Goal: Transaction & Acquisition: Purchase product/service

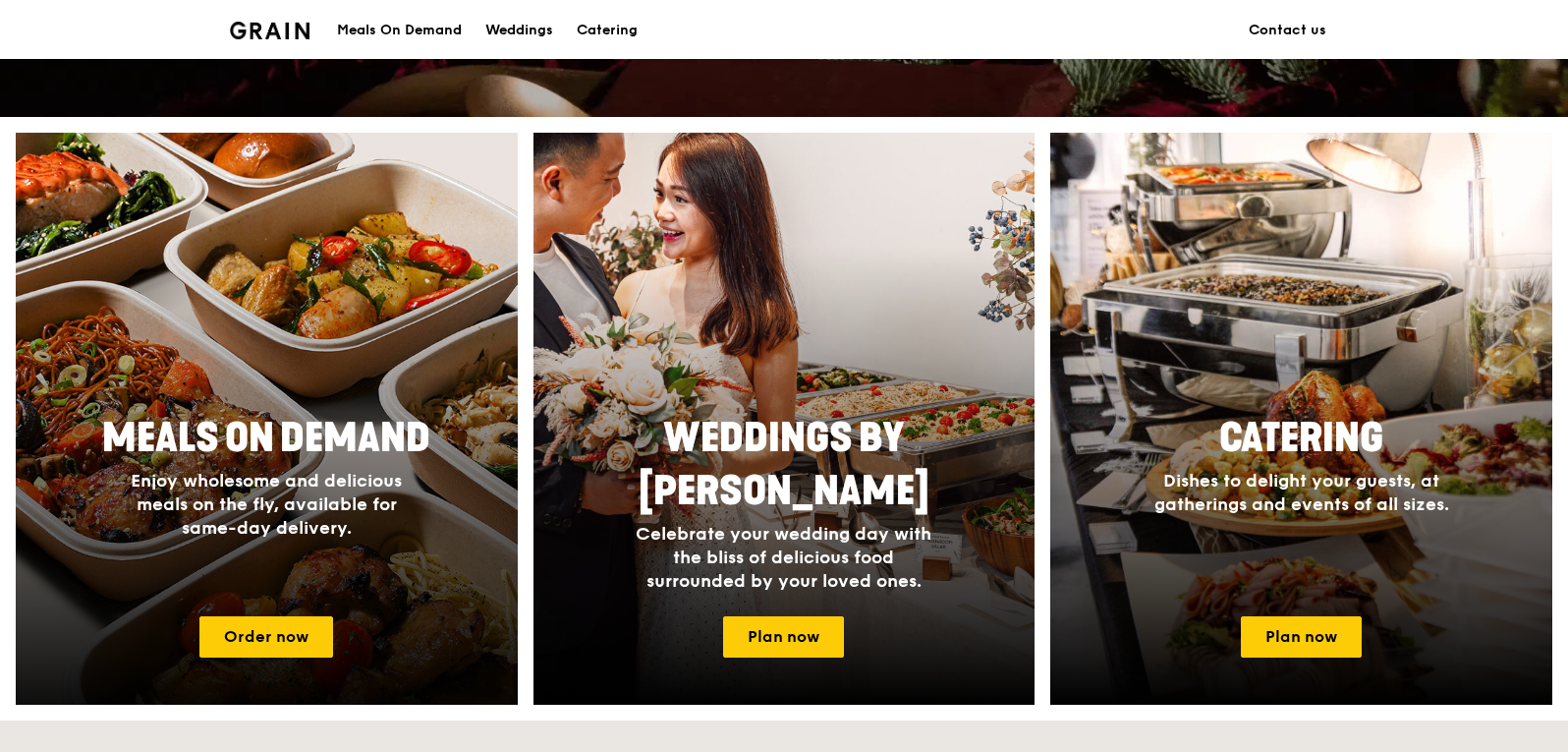
scroll to position [687, 0]
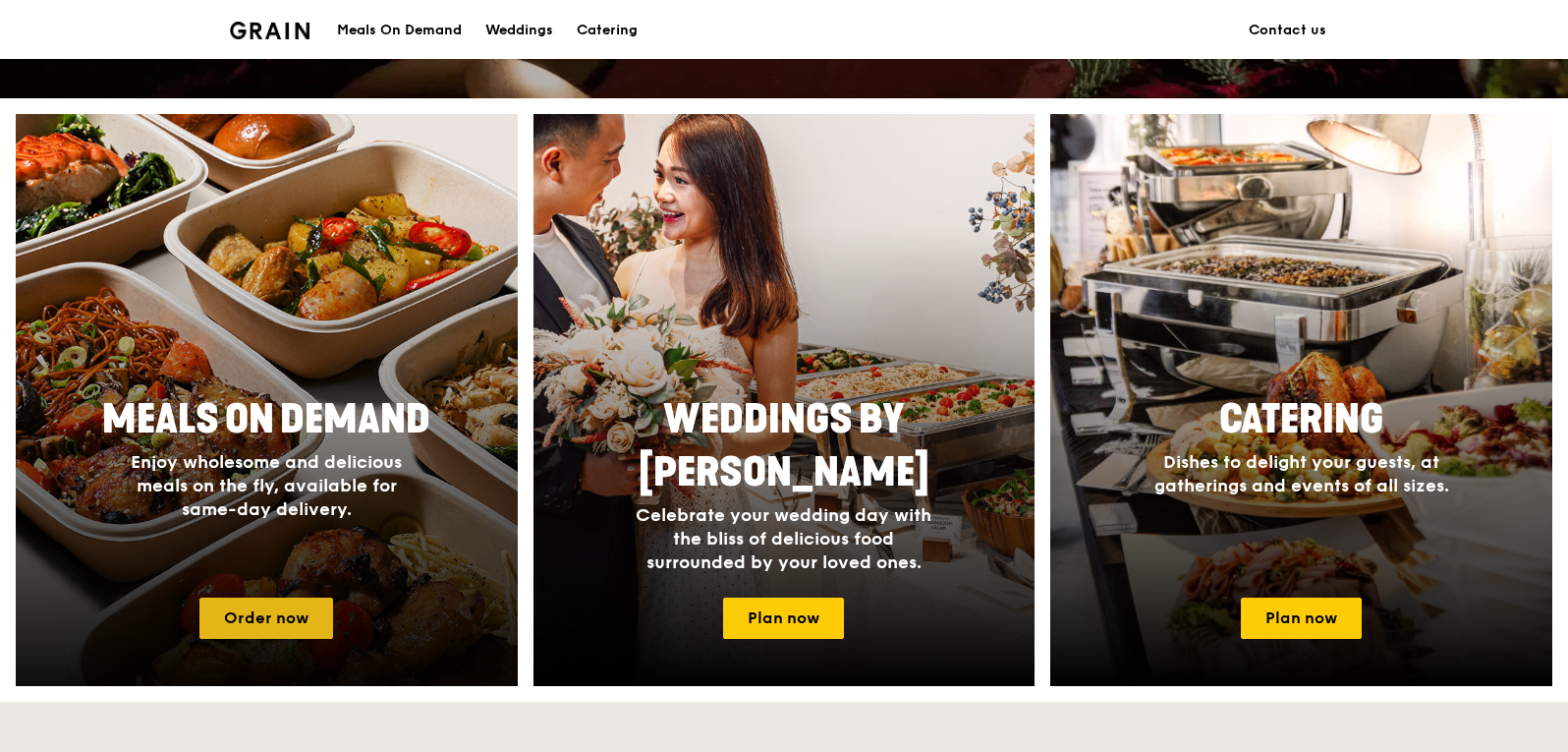
click at [280, 599] on link "Order now" at bounding box center [266, 618] width 134 height 42
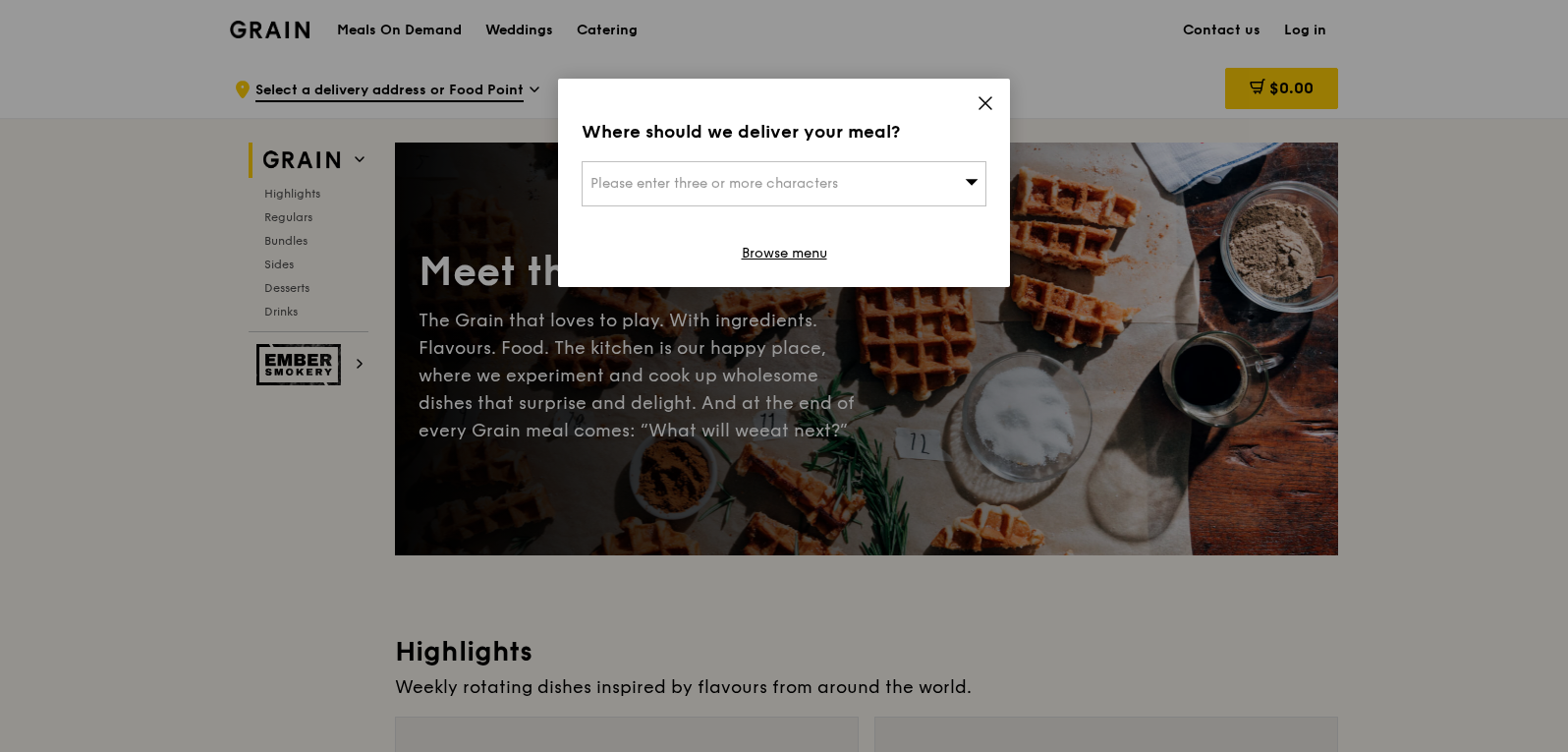
click at [921, 180] on div "Please enter three or more characters" at bounding box center [784, 183] width 404 height 45
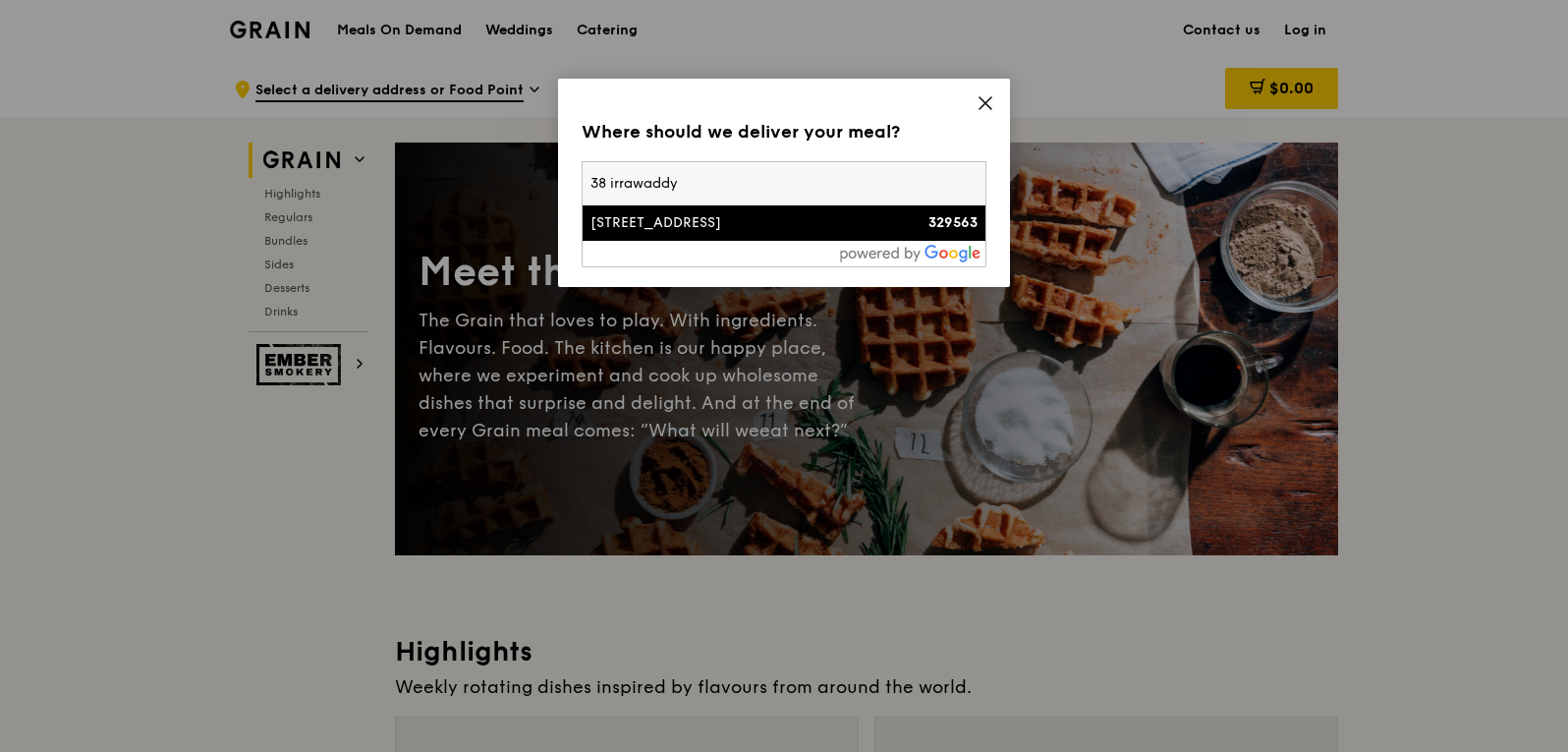
type input "38 irrawaddy"
click at [724, 226] on div "[STREET_ADDRESS]" at bounding box center [735, 224] width 291 height 20
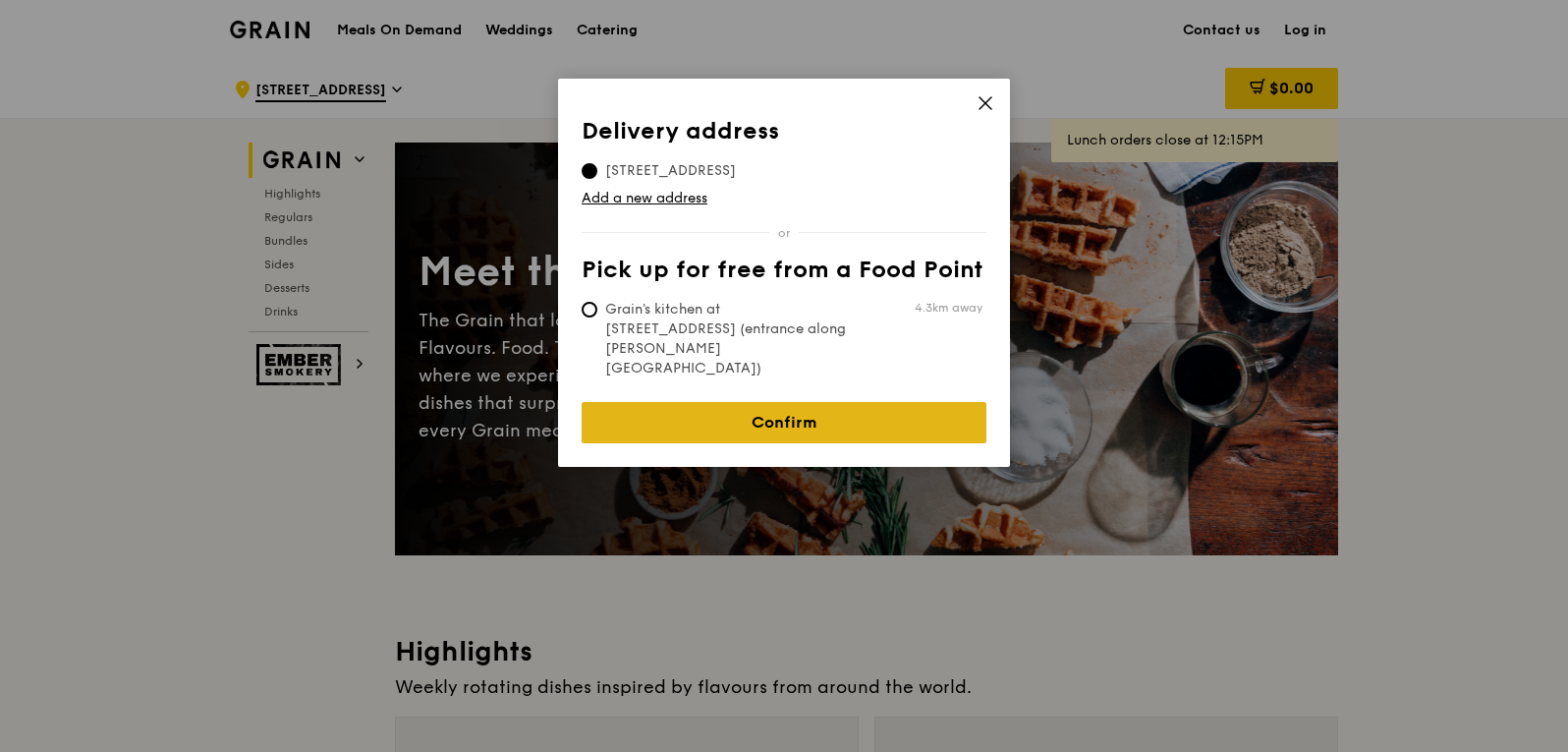
click at [716, 402] on link "Confirm" at bounding box center [784, 423] width 404 height 42
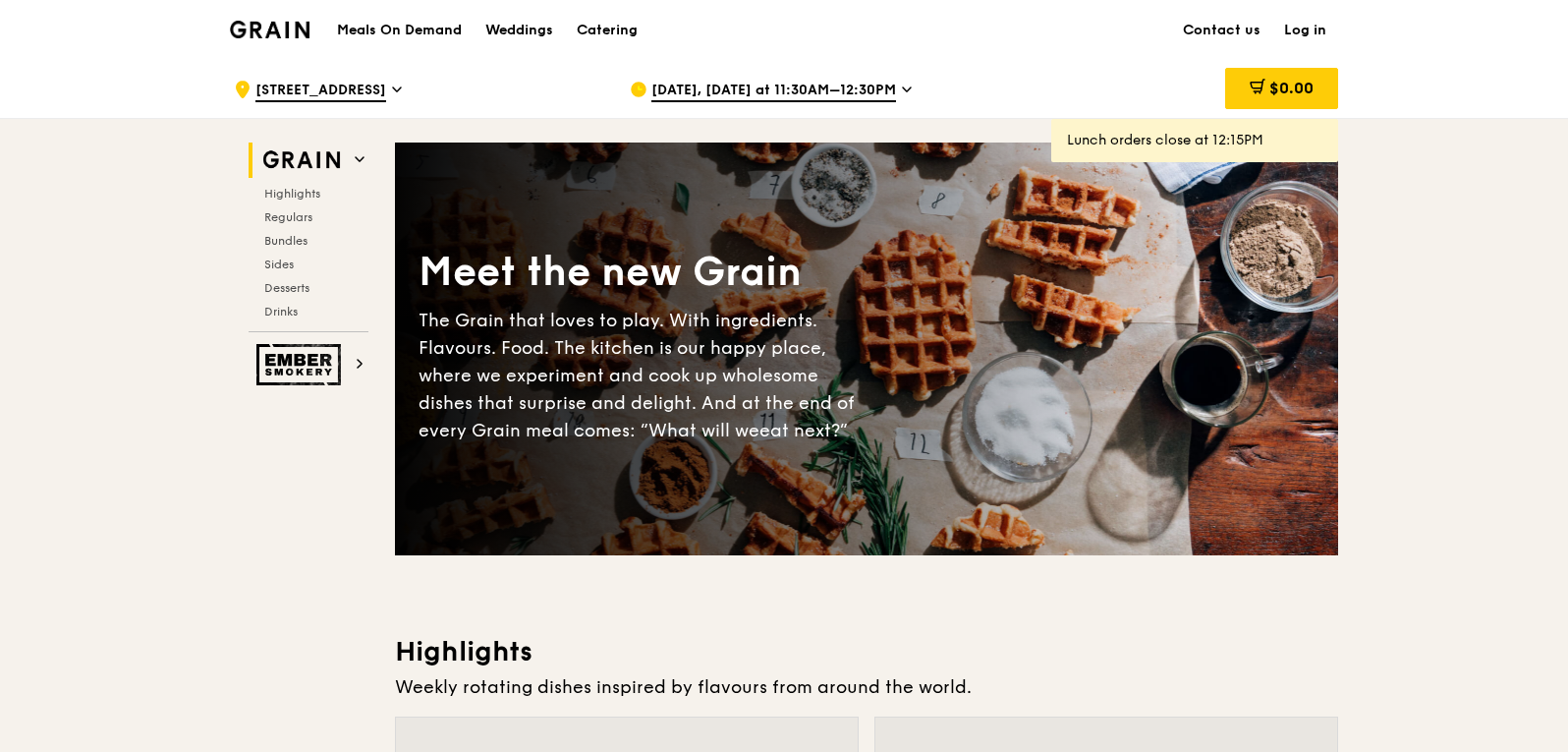
click at [780, 83] on span "[DATE], [DATE] at 11:30AM–12:30PM" at bounding box center [774, 91] width 244 height 22
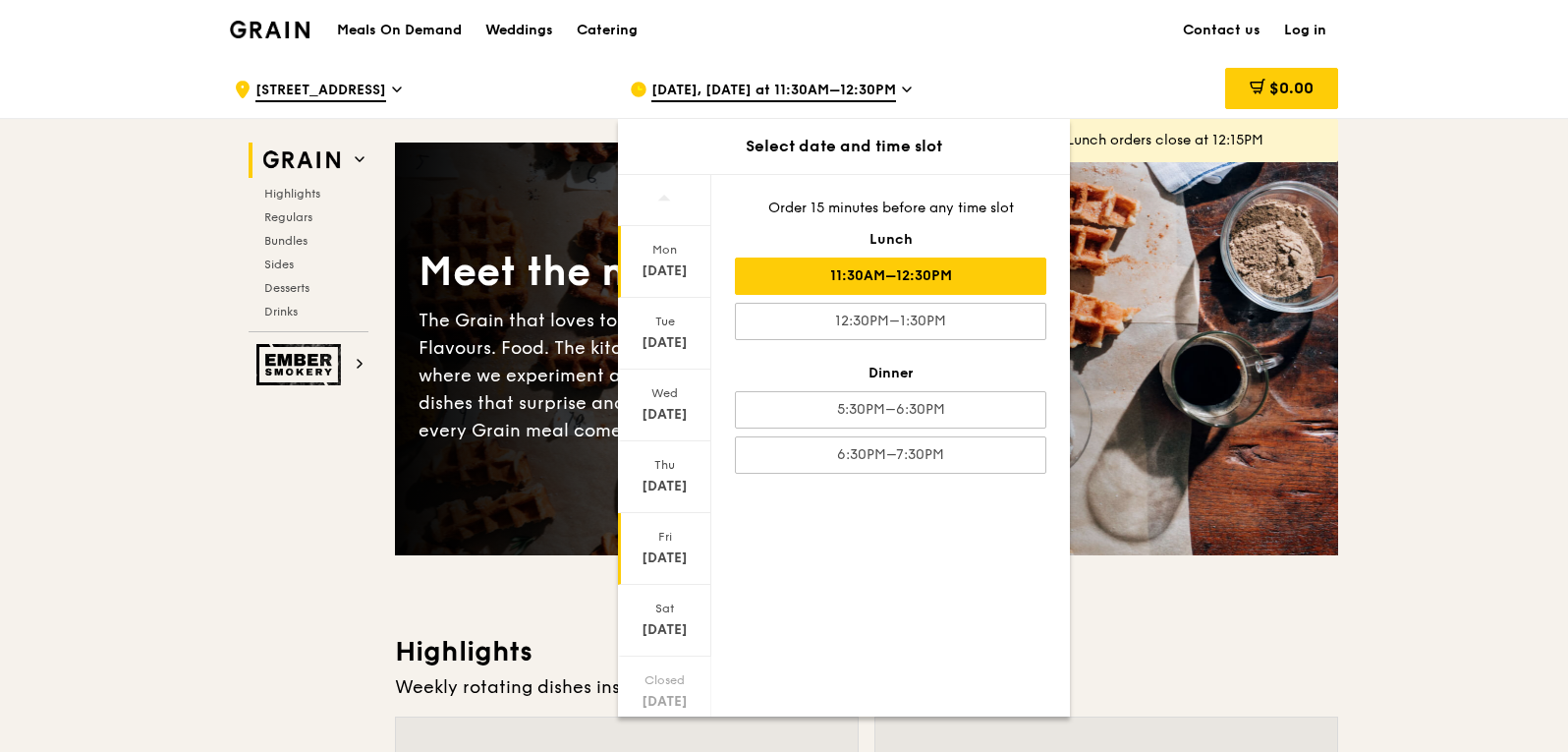
click at [651, 557] on div "[DATE]" at bounding box center [664, 558] width 87 height 20
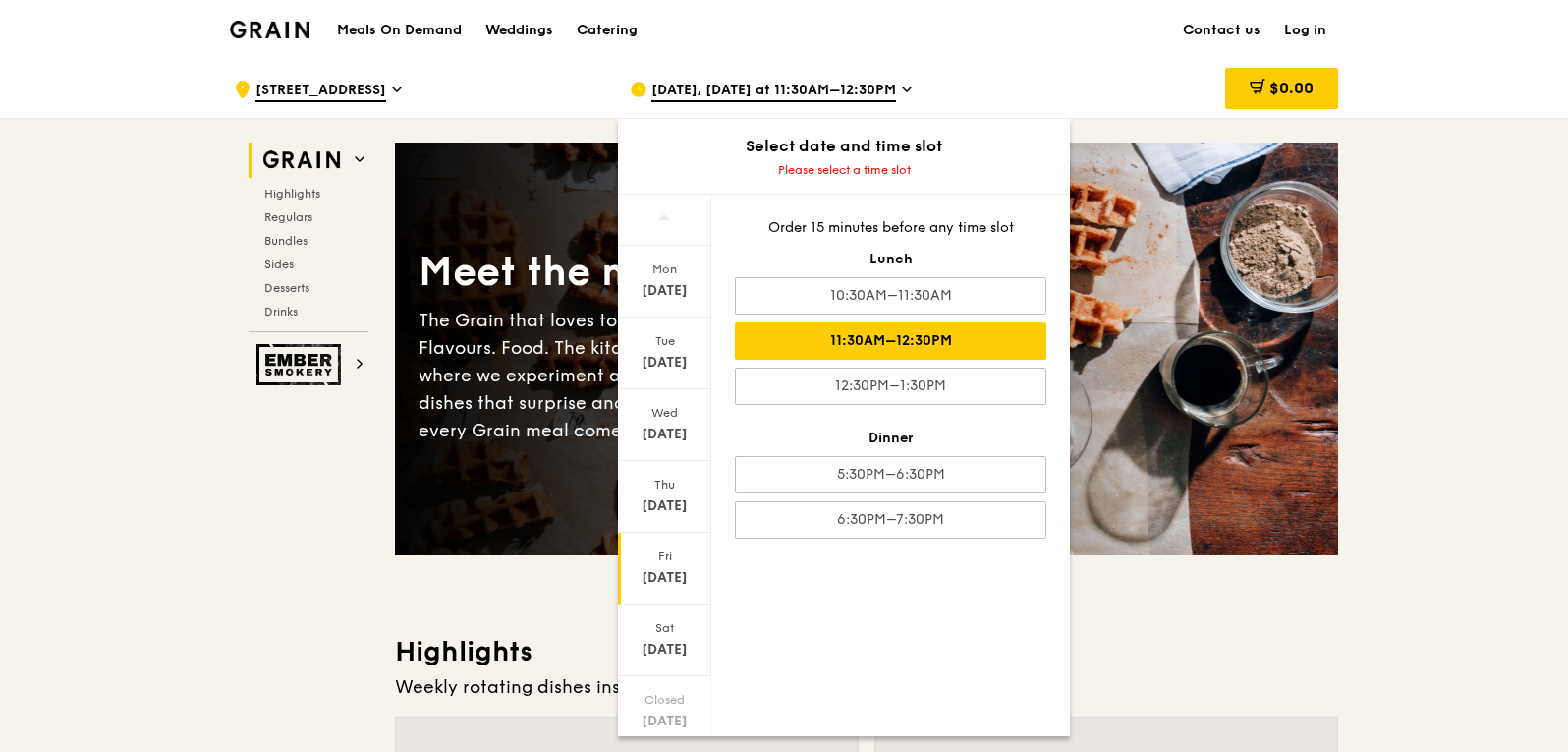
click at [975, 344] on div "11:30AM–12:30PM" at bounding box center [891, 341] width 312 height 38
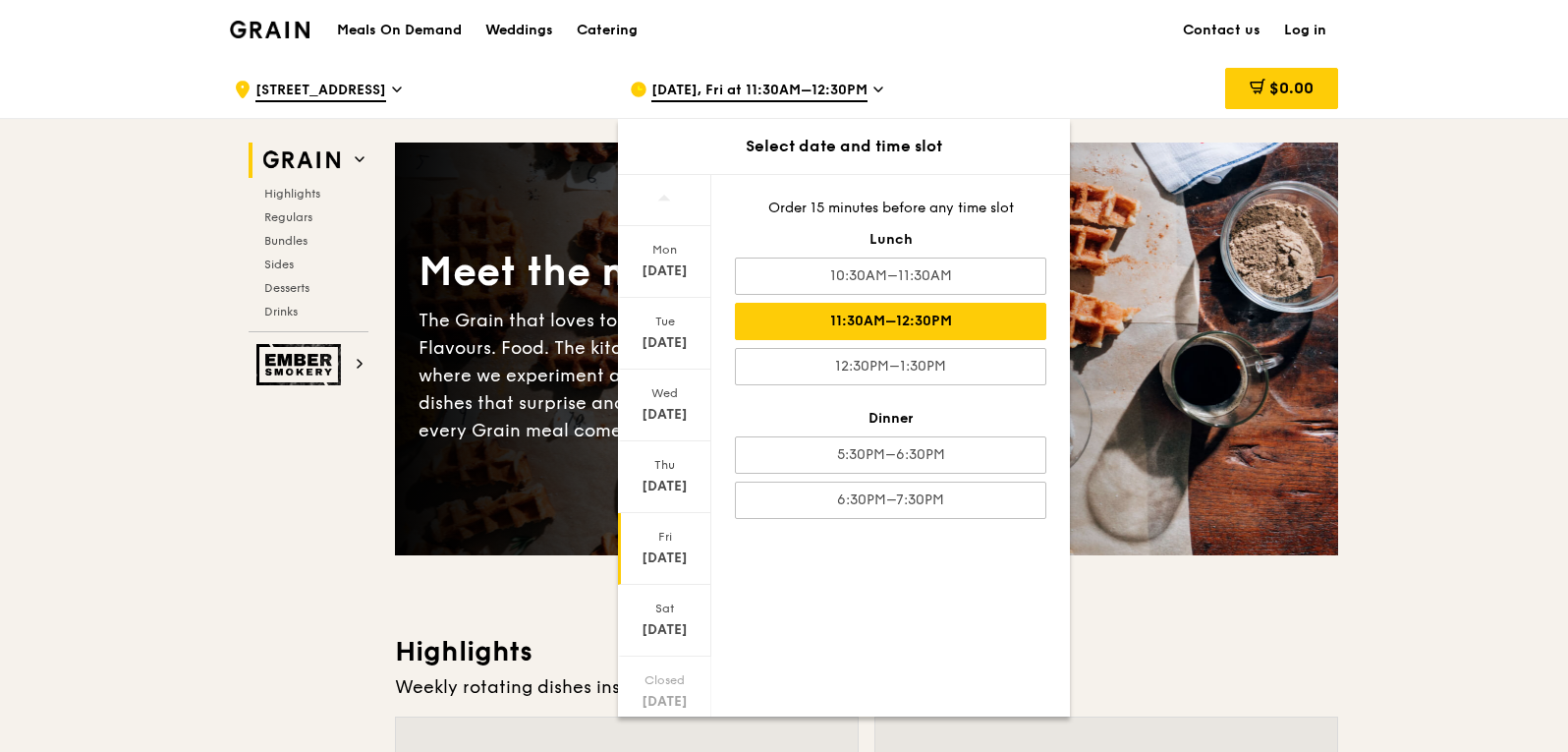
click at [1252, 653] on h3 "Highlights" at bounding box center [867, 652] width 943 height 36
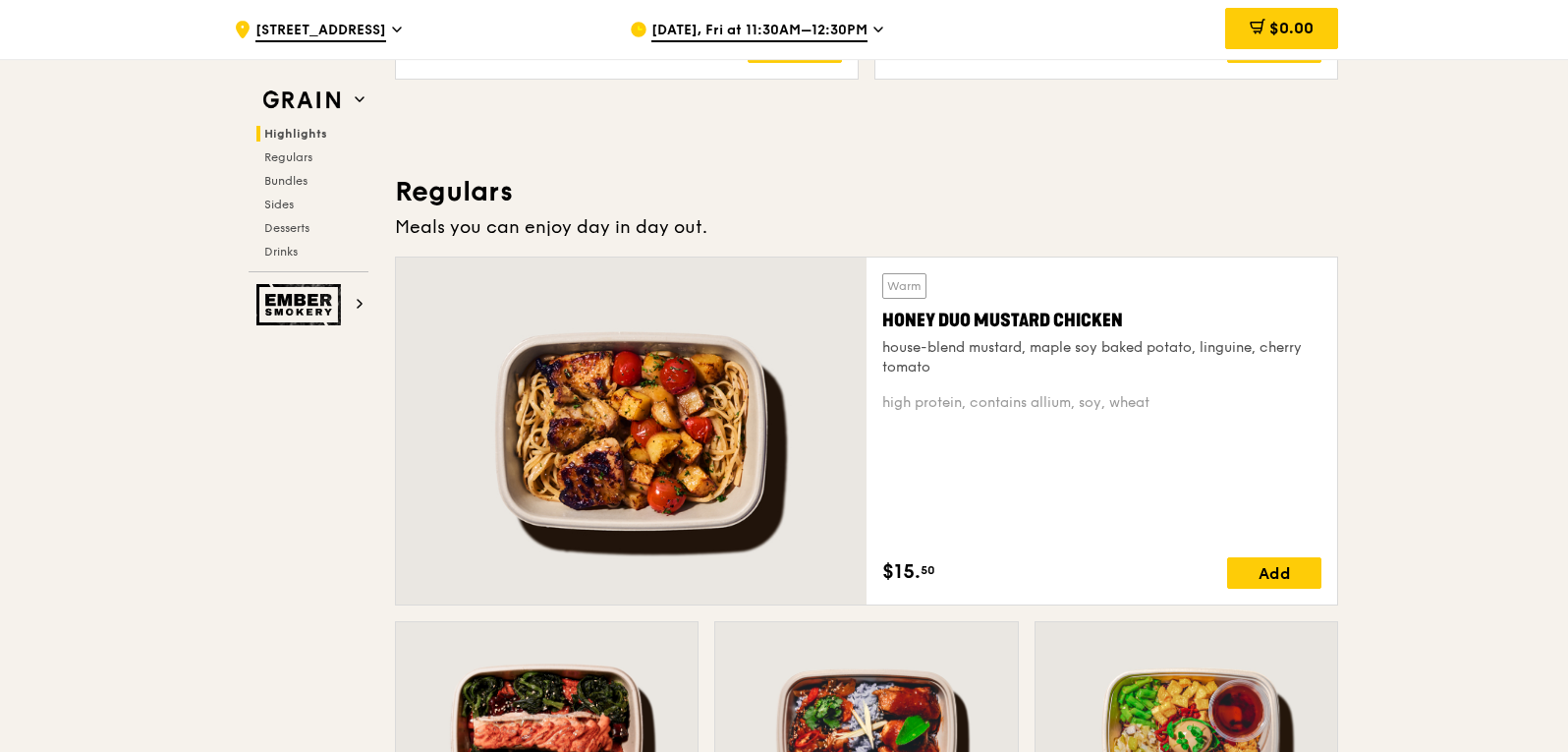
scroll to position [1179, 0]
